Goal: Check status: Check status

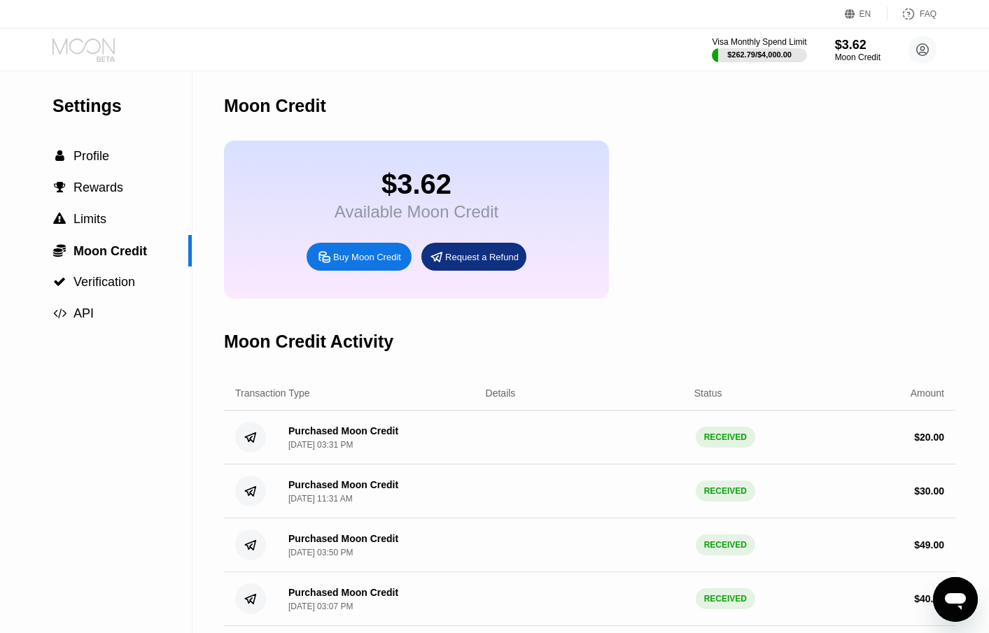
click at [98, 49] on icon at bounding box center [84, 50] width 65 height 24
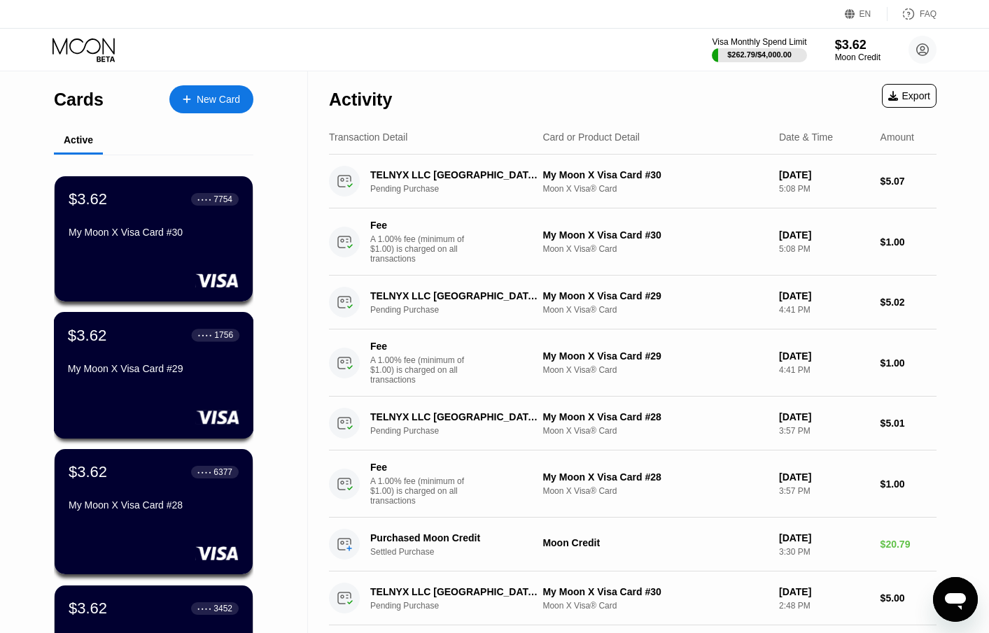
click at [213, 362] on div "$3.62 ● ● ● ● 1756 My Moon X Visa Card #29" at bounding box center [153, 353] width 171 height 54
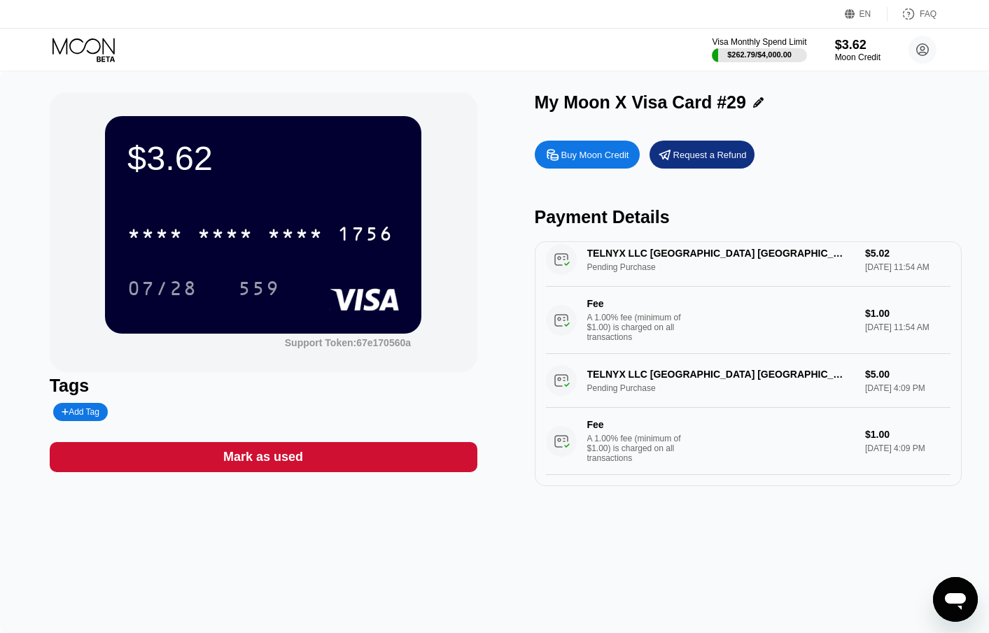
scroll to position [210, 0]
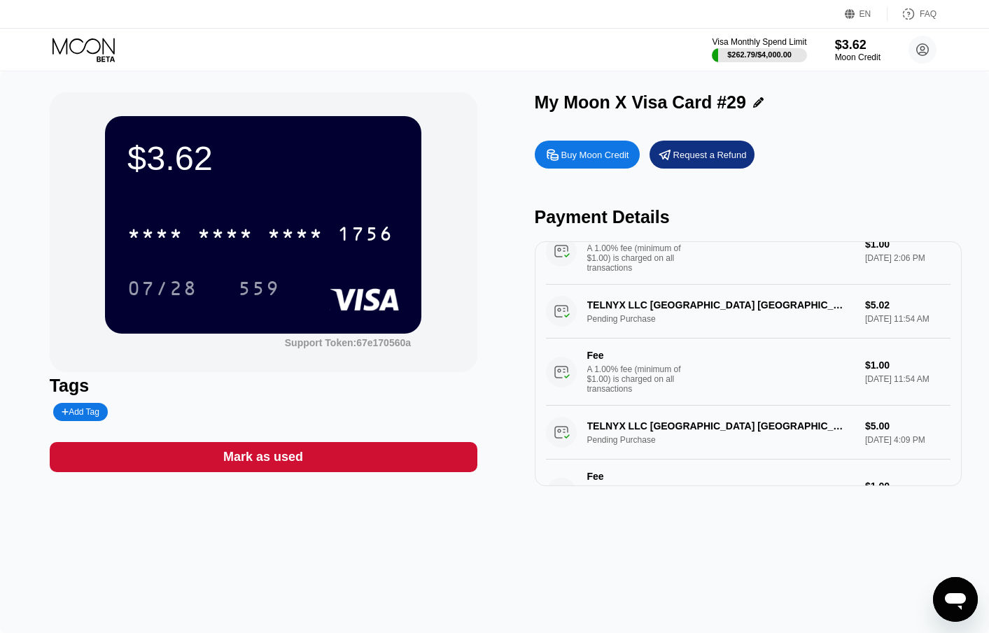
click at [871, 547] on div "$3.62 * * * * * * * * * * * * 1756 07/28 559 Support Token: 67e170560a Tags Add…" at bounding box center [494, 352] width 989 height 562
click at [89, 52] on icon at bounding box center [83, 46] width 62 height 16
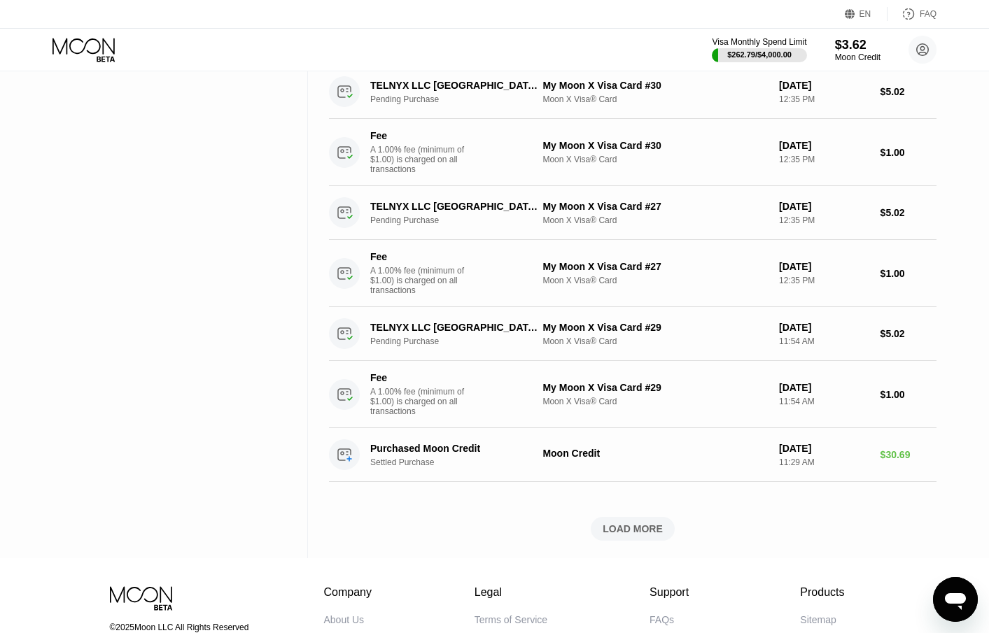
scroll to position [1050, 0]
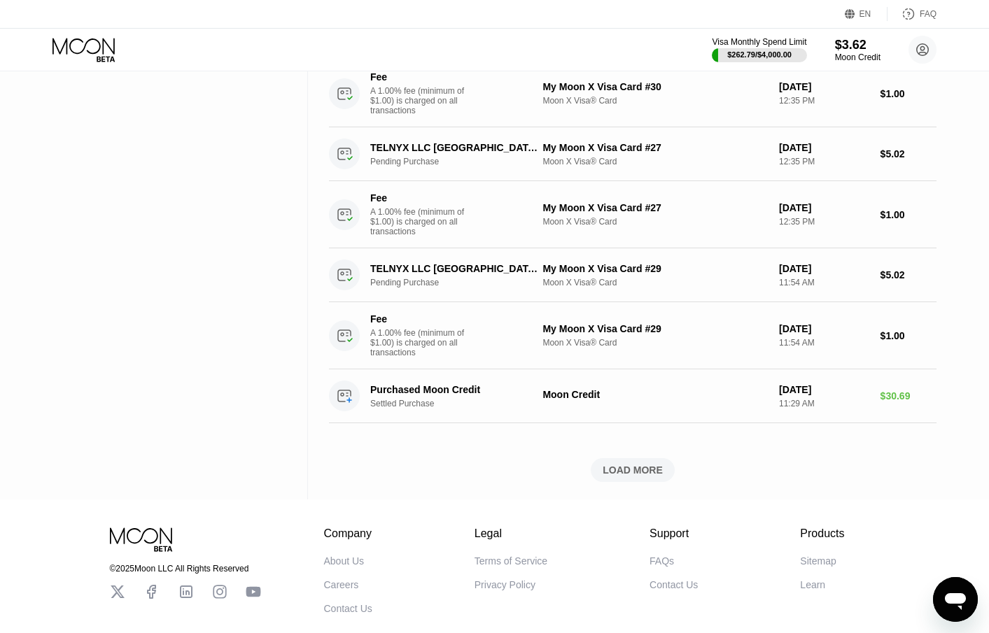
click at [618, 477] on div "LOAD MORE" at bounding box center [633, 470] width 60 height 13
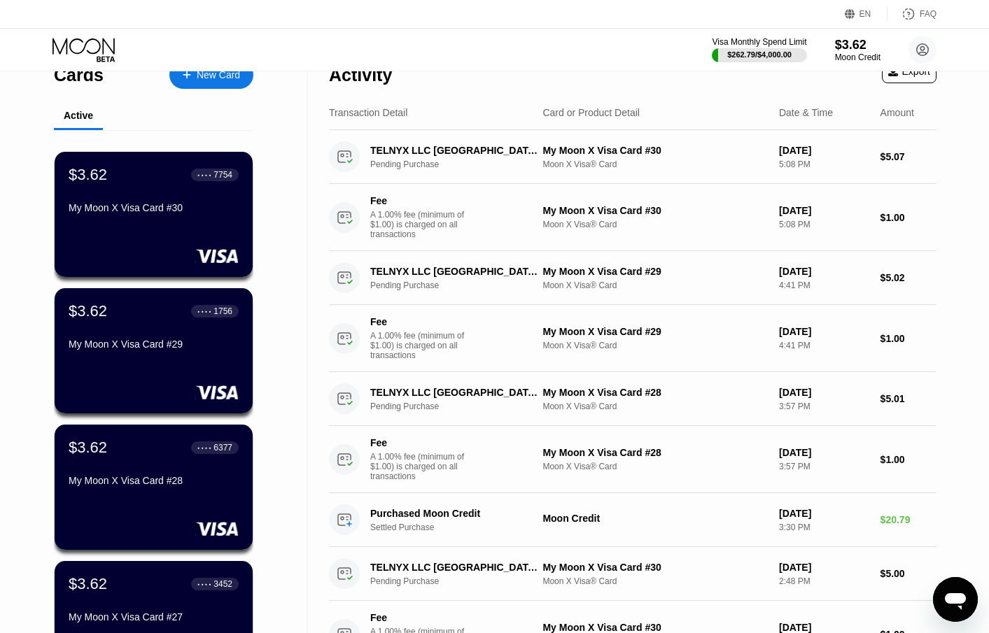
scroll to position [0, 0]
